Goal: Information Seeking & Learning: Get advice/opinions

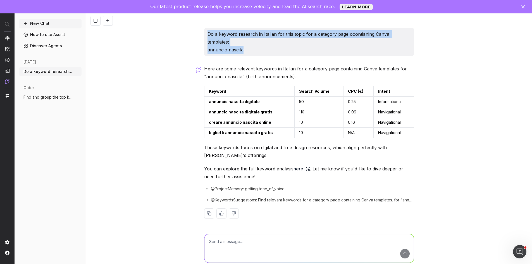
drag, startPoint x: 233, startPoint y: 37, endPoint x: 198, endPoint y: 34, distance: 35.5
click at [198, 34] on div "Do a keyword research in Italian for this topic for a category page ocontianing…" at bounding box center [309, 145] width 446 height 264
copy p "Do a keyword research in Italian for this topic for a category page ocontianing…"
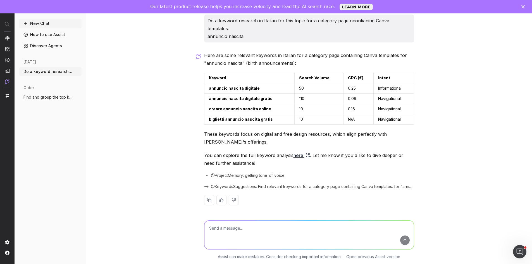
click at [262, 226] on textarea at bounding box center [308, 235] width 209 height 28
type textarea "include the main head term"
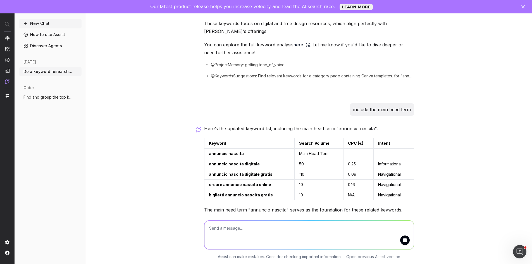
scroll to position [143, 0]
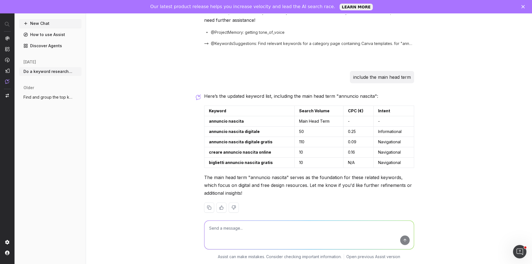
click at [316, 235] on textarea at bounding box center [308, 235] width 209 height 28
type textarea "i want the IT serach volume"
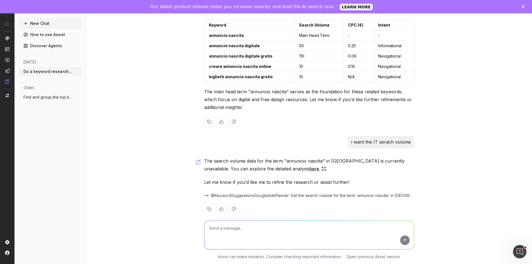
scroll to position [230, 0]
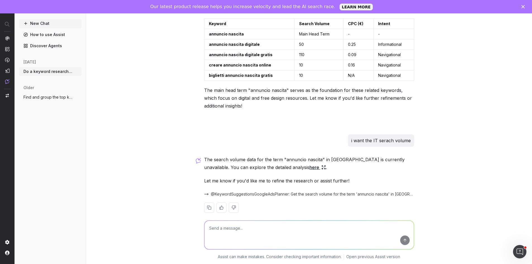
click at [76, 69] on button "More" at bounding box center [78, 72] width 6 height 6
click at [108, 72] on div "Delete" at bounding box center [99, 71] width 35 height 9
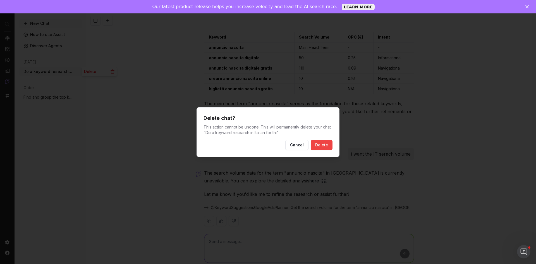
click at [325, 145] on button "Delete" at bounding box center [322, 145] width 22 height 10
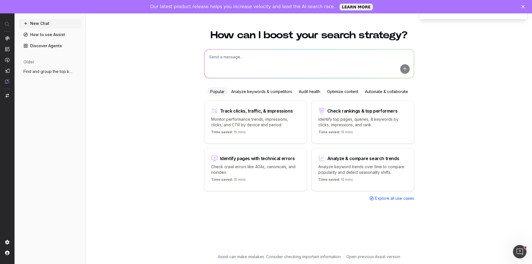
click at [294, 60] on textarea at bounding box center [308, 63] width 209 height 28
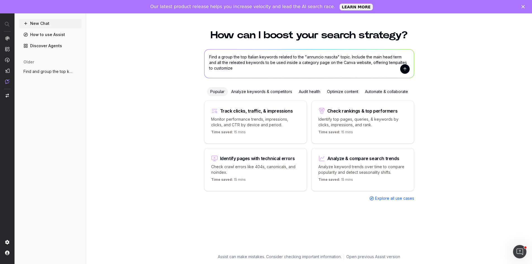
type textarea "Find a group the top Italian keywords related to the "annuncio nascita" topic. …"
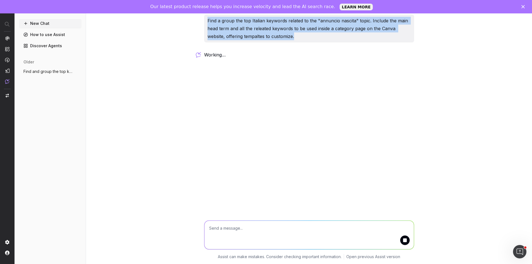
drag, startPoint x: 294, startPoint y: 39, endPoint x: 205, endPoint y: 21, distance: 90.4
click at [205, 21] on div "Find a group the top Italian keywords related to the "annuncio nascita" topic. …" at bounding box center [309, 29] width 210 height 28
copy p "Find a group the top Italian keywords related to the "annuncio nascita" topic. …"
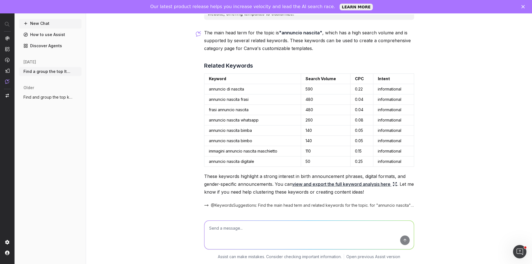
scroll to position [42, 0]
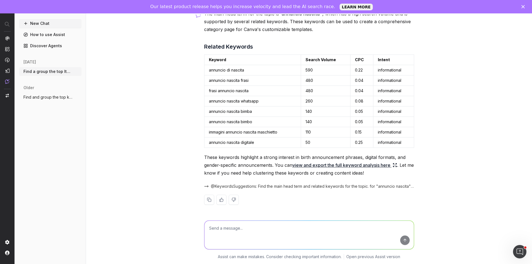
click at [260, 229] on textarea at bounding box center [308, 235] width 209 height 28
paste textarea "mappe mentali esempi"
click at [224, 220] on div "mappe mentali esempi mappe mentali esempi" at bounding box center [309, 234] width 214 height 40
drag, startPoint x: 282, startPoint y: 229, endPoint x: 156, endPoint y: 228, distance: 126.4
click at [156, 228] on div "mappe mentali esempi mappe mentali esempi Assist can make mistakes. Consider ch…" at bounding box center [309, 239] width 446 height 50
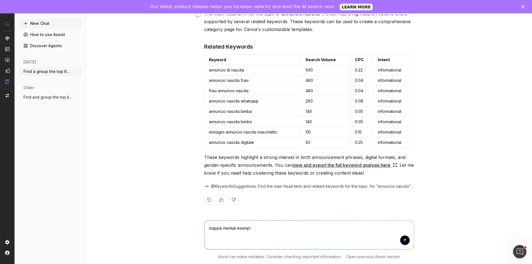
paste textarea "Find and group the top Italian keywords related to the topic “annuncio nascita.…"
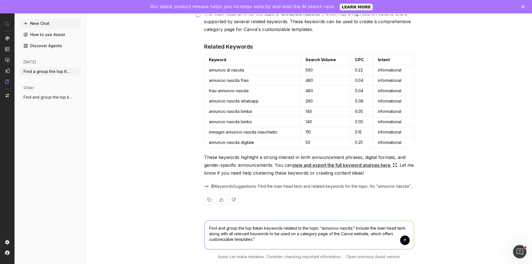
drag, startPoint x: 318, startPoint y: 229, endPoint x: 350, endPoint y: 229, distance: 31.8
click at [350, 229] on textarea "Find and group the top Italian keywords related to the topic “annuncio nascita.…" at bounding box center [308, 235] width 209 height 28
type textarea "Find and group the top Italian keywords related to the topic “mappe mentali ese…"
click at [394, 167] on link "view and export the full keyword analysis here" at bounding box center [344, 165] width 105 height 8
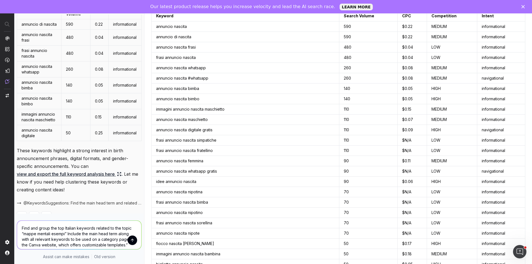
scroll to position [0, 0]
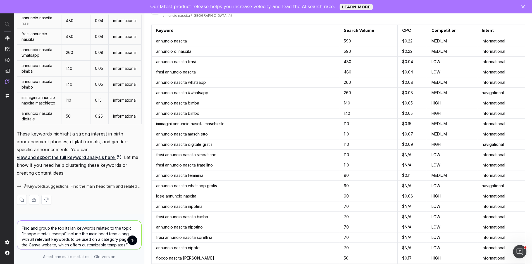
click at [128, 240] on button "submit" at bounding box center [132, 239] width 9 height 9
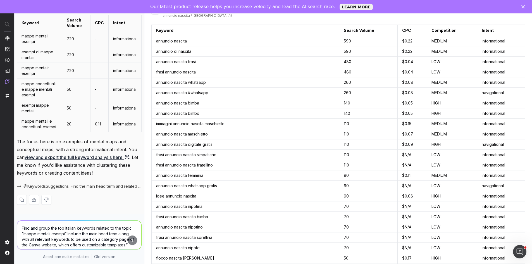
scroll to position [475, 0]
click at [107, 159] on link "view and export the full keyword analysis here" at bounding box center [77, 157] width 105 height 8
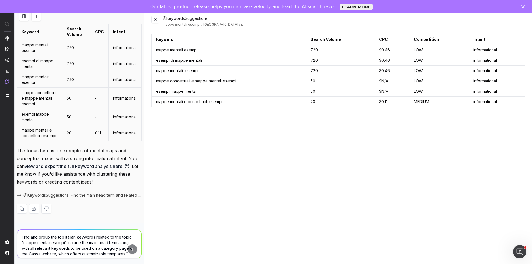
scroll to position [0, 0]
